Goal: Entertainment & Leisure: Consume media (video, audio)

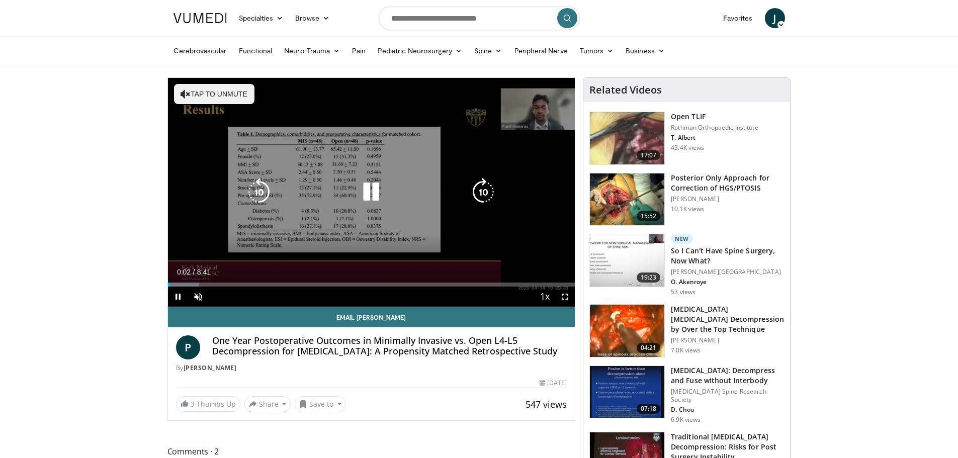
click at [204, 97] on button "Tap to unmute" at bounding box center [214, 94] width 80 height 20
click at [331, 247] on div "10 seconds Tap to unmute" at bounding box center [371, 192] width 407 height 229
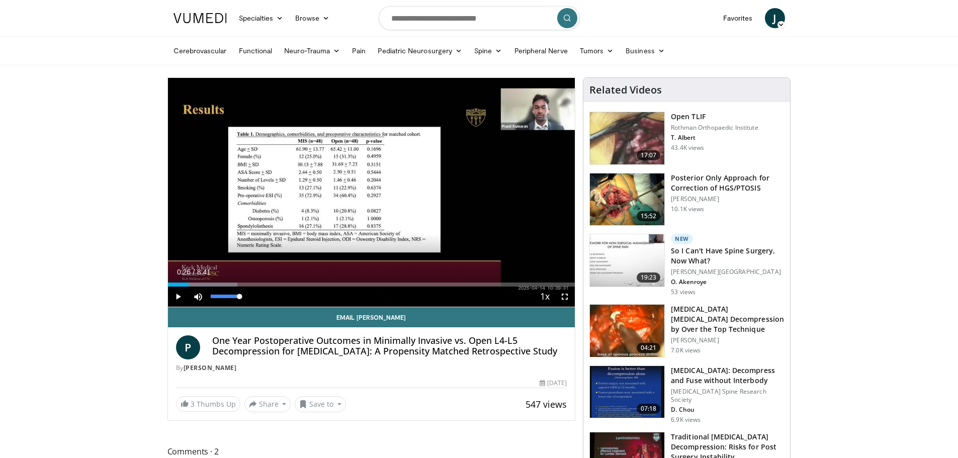
drag, startPoint x: 240, startPoint y: 298, endPoint x: 252, endPoint y: 295, distance: 12.4
click at [253, 296] on div "Mute 100%" at bounding box center [223, 297] width 70 height 20
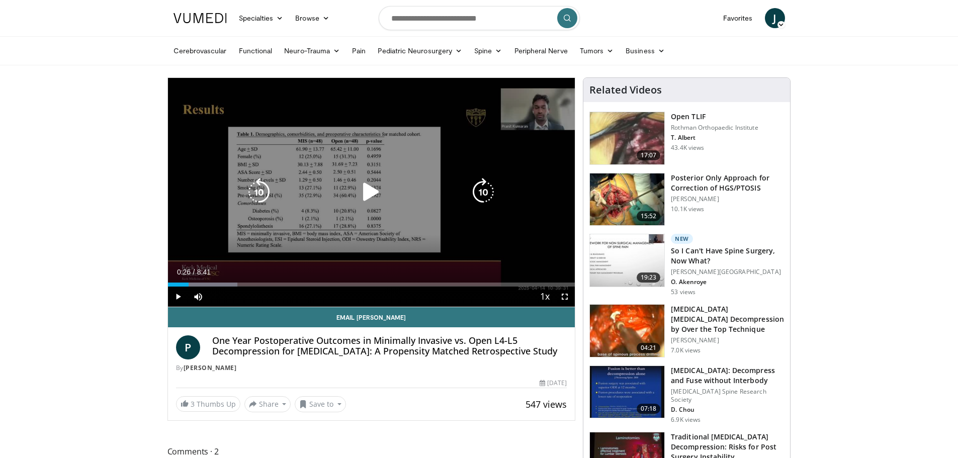
click at [368, 197] on icon "Video Player" at bounding box center [371, 192] width 28 height 28
click at [368, 190] on icon "Video Player" at bounding box center [371, 192] width 28 height 28
